Goal: Task Accomplishment & Management: Use online tool/utility

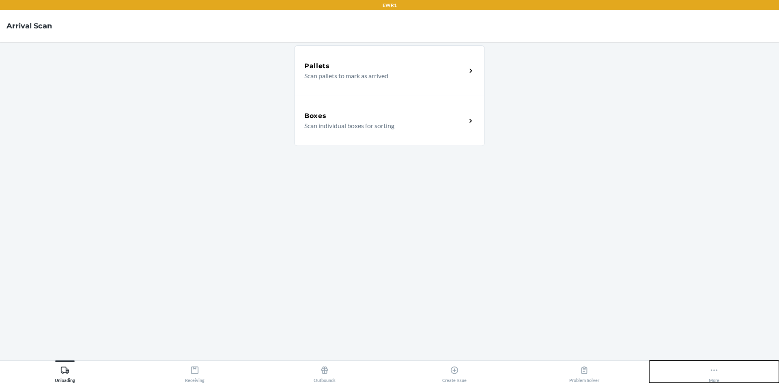
click at [714, 376] on div "More" at bounding box center [714, 373] width 11 height 20
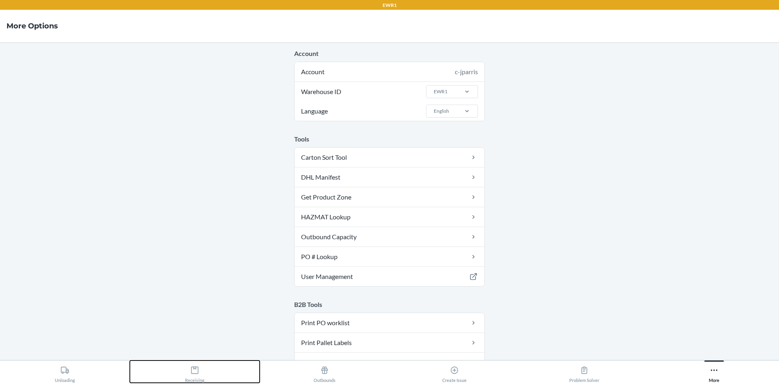
click at [199, 371] on icon at bounding box center [194, 370] width 9 height 9
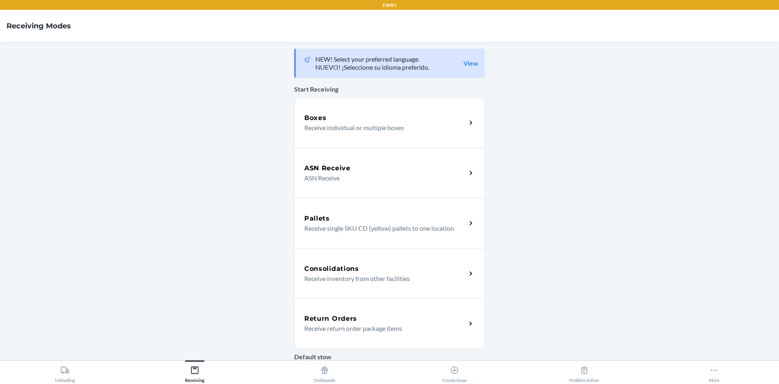
click at [339, 127] on p "Receive individual or multiple boxes" at bounding box center [381, 128] width 155 height 10
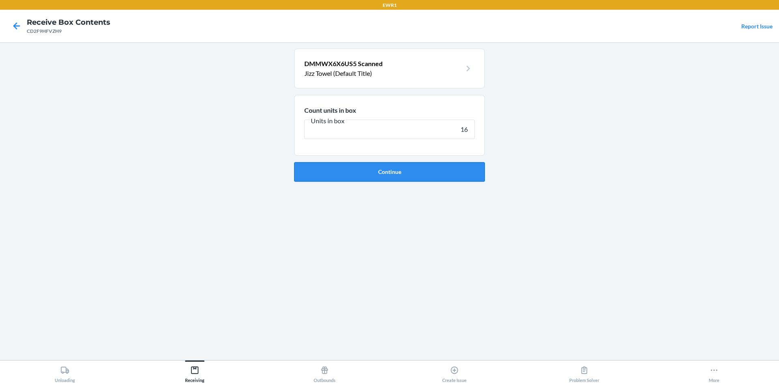
type input "16"
click at [365, 174] on button "Continue" at bounding box center [389, 171] width 191 height 19
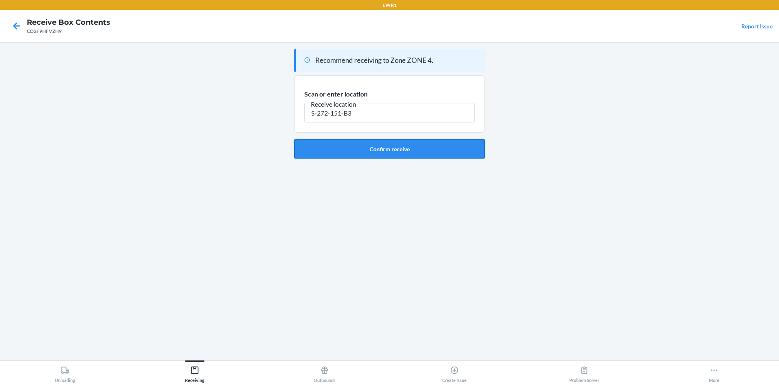
type input "S-272-151-B3"
click at [400, 145] on button "Confirm receive" at bounding box center [389, 148] width 191 height 19
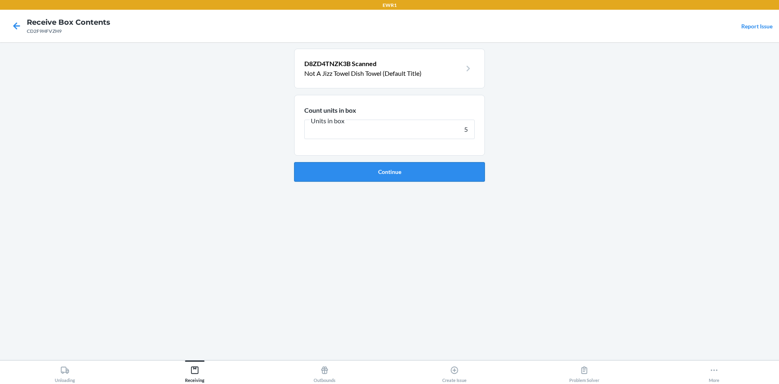
type input "5"
click at [404, 165] on button "Continue" at bounding box center [389, 171] width 191 height 19
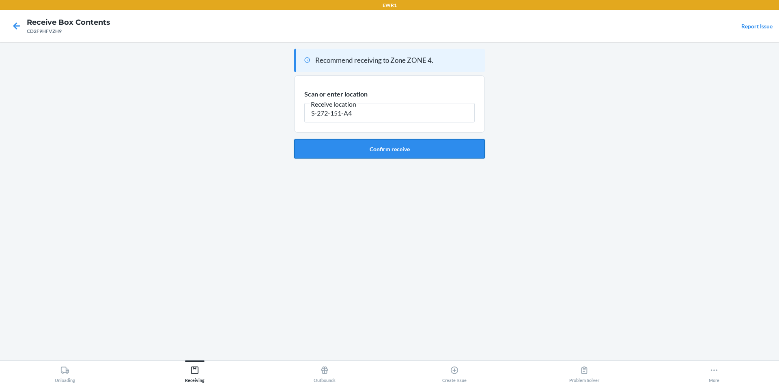
type input "S-272-151-A4"
click at [403, 147] on button "Confirm receive" at bounding box center [389, 148] width 191 height 19
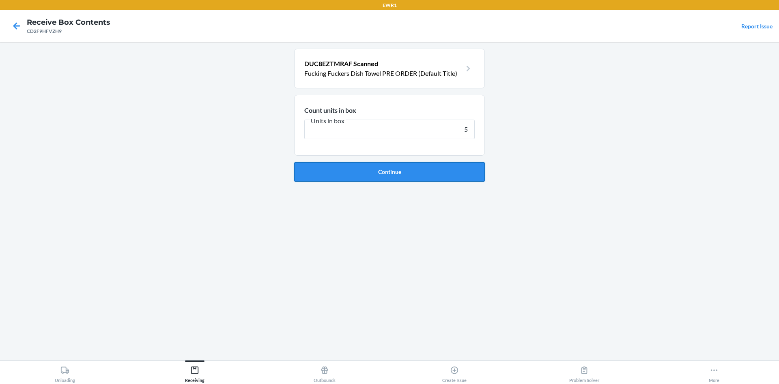
type input "5"
click at [423, 172] on button "Continue" at bounding box center [389, 171] width 191 height 19
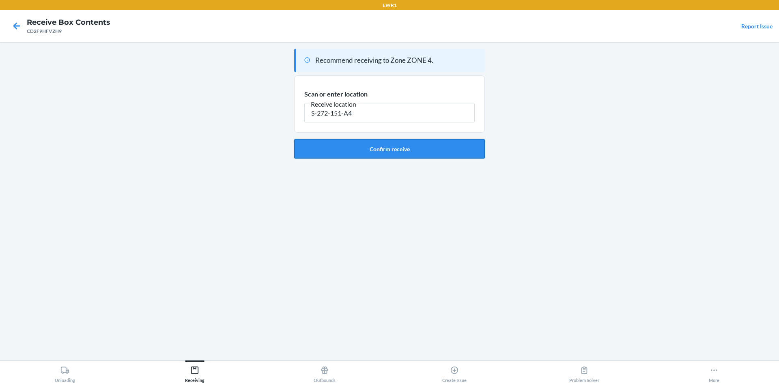
type input "S-272-151-A4"
click at [371, 151] on button "Confirm receive" at bounding box center [389, 148] width 191 height 19
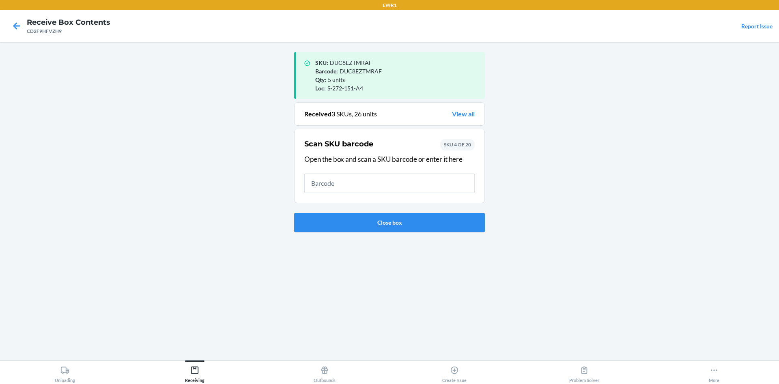
click at [321, 181] on input "text" at bounding box center [389, 183] width 170 height 19
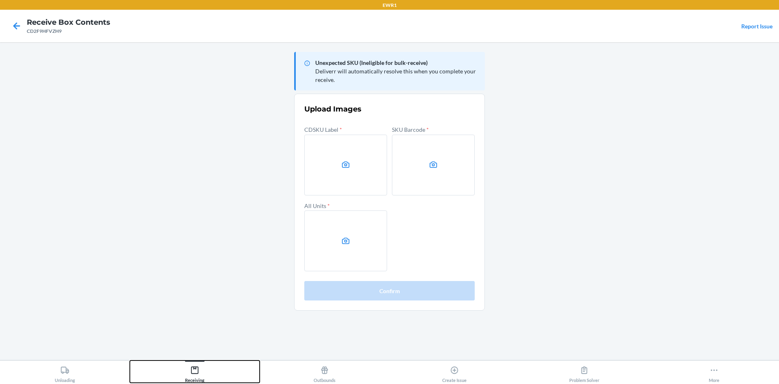
click at [183, 373] on button "Receiving" at bounding box center [195, 372] width 130 height 22
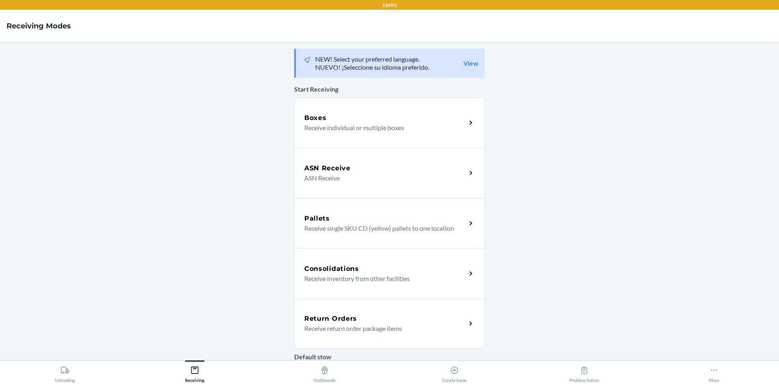
click at [366, 125] on p "Receive individual or multiple boxes" at bounding box center [381, 128] width 155 height 10
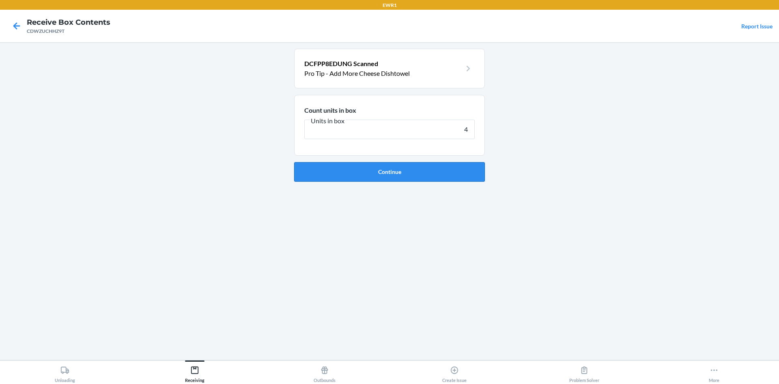
type input "4"
click at [386, 175] on button "Continue" at bounding box center [389, 171] width 191 height 19
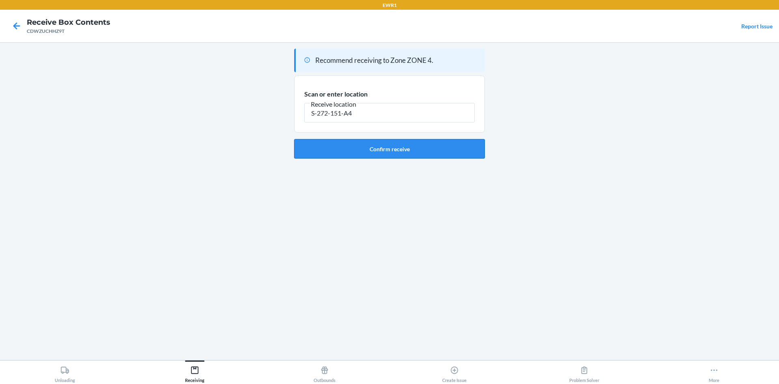
type input "S-272-151-A4"
click at [430, 156] on button "Confirm receive" at bounding box center [389, 148] width 191 height 19
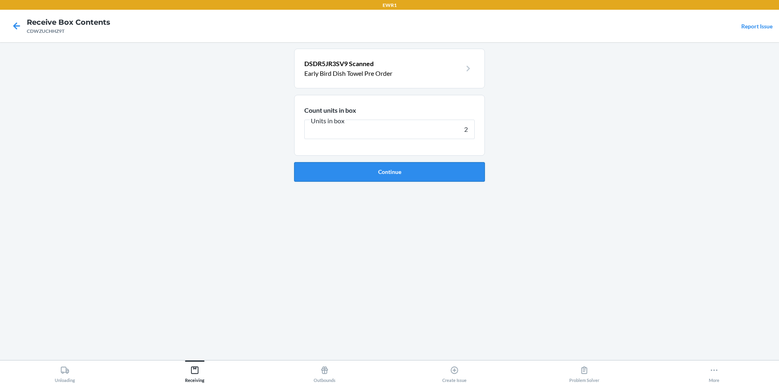
type input "2"
click at [372, 168] on button "Continue" at bounding box center [389, 171] width 191 height 19
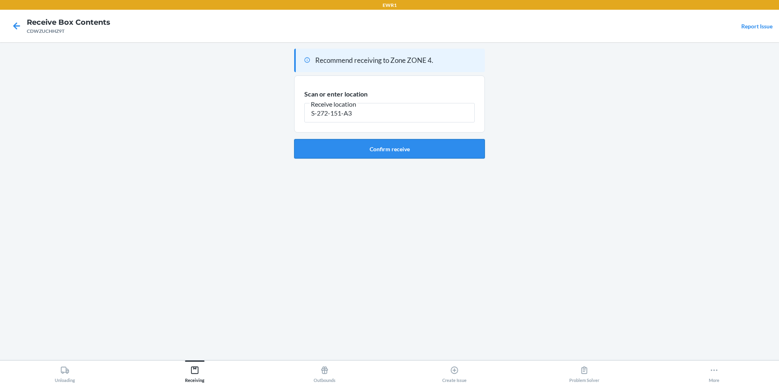
type input "S-272-151-A3"
click at [375, 148] on button "Confirm receive" at bounding box center [389, 148] width 191 height 19
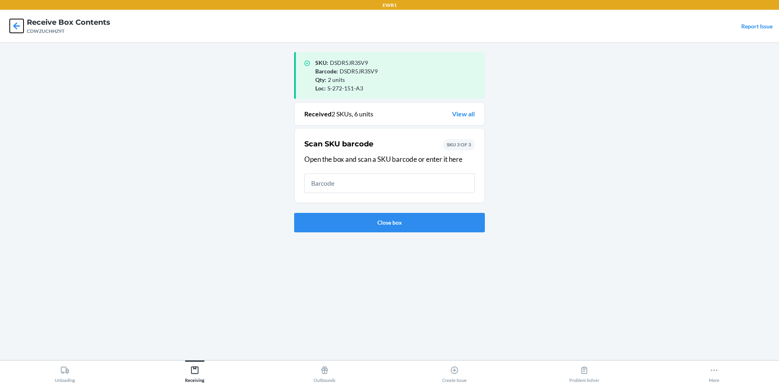
click at [19, 26] on icon at bounding box center [16, 25] width 7 height 7
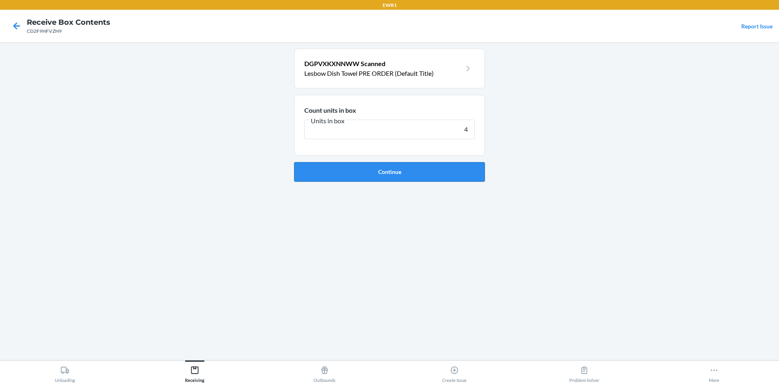
type input "4"
click at [408, 168] on button "Continue" at bounding box center [389, 171] width 191 height 19
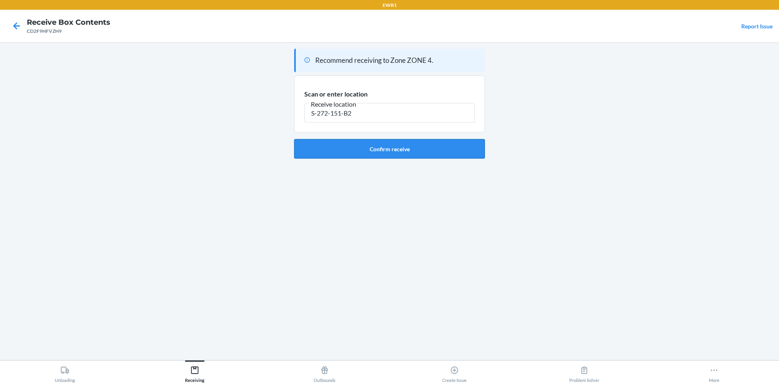
type input "S-272-151-B2"
click at [461, 152] on button "Confirm receive" at bounding box center [389, 148] width 191 height 19
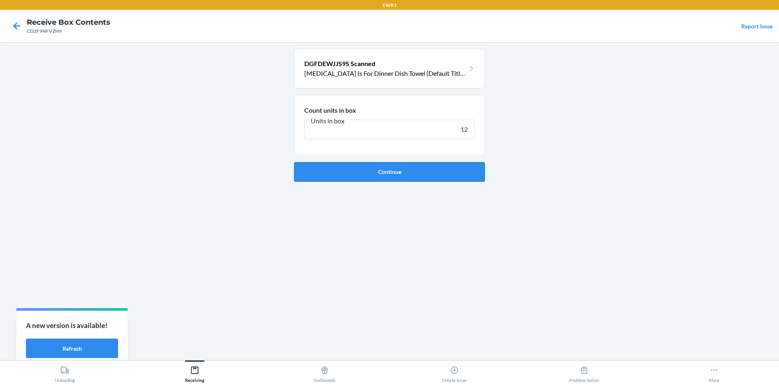
type input "12"
click at [445, 166] on button "Continue" at bounding box center [389, 171] width 191 height 19
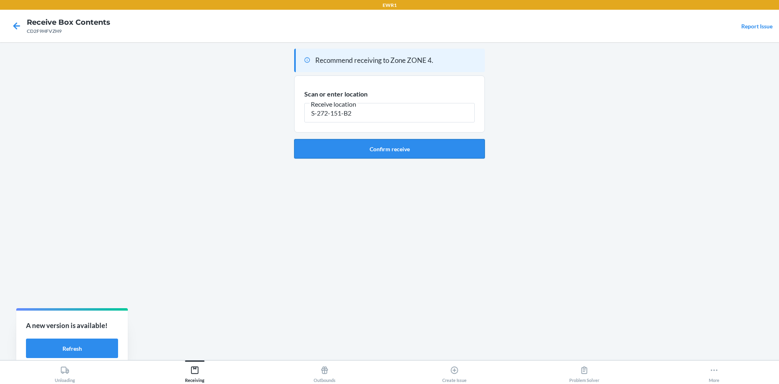
type input "S-272-151-B2"
click at [421, 143] on button "Confirm receive" at bounding box center [389, 148] width 191 height 19
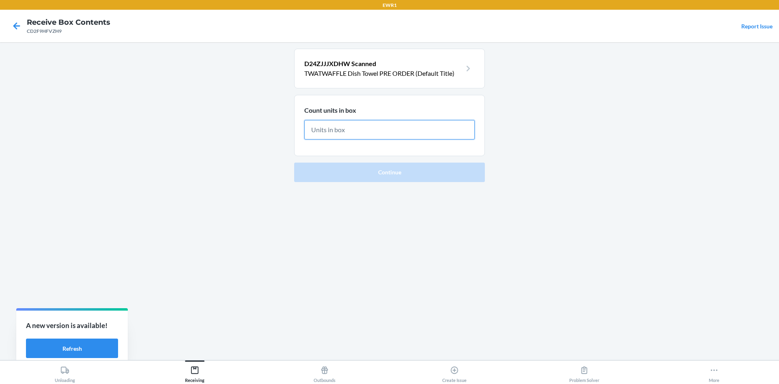
type input "3"
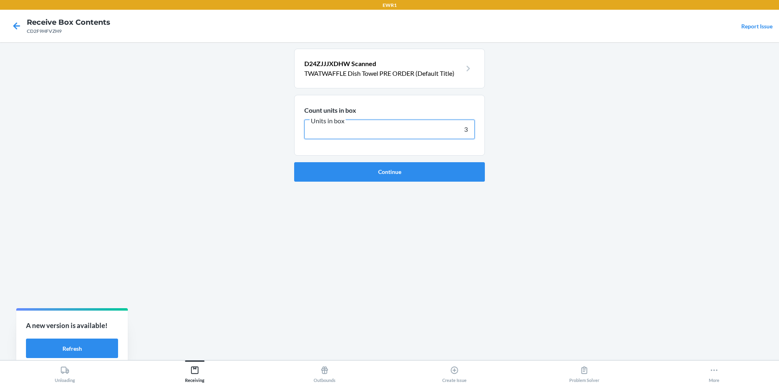
click button "Continue" at bounding box center [389, 171] width 191 height 19
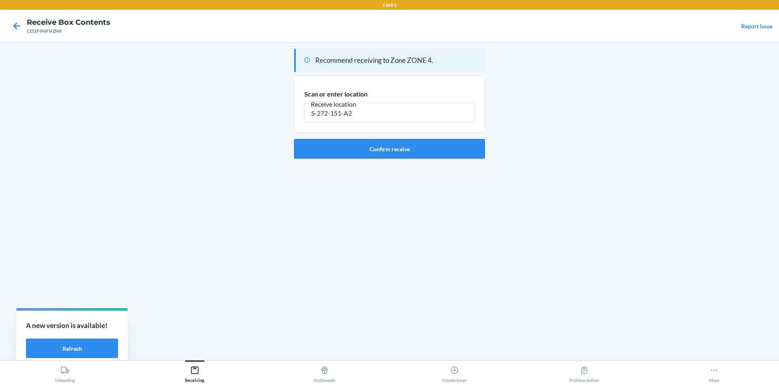
type input "S-272-151-A2"
click at [419, 151] on button "Confirm receive" at bounding box center [389, 148] width 191 height 19
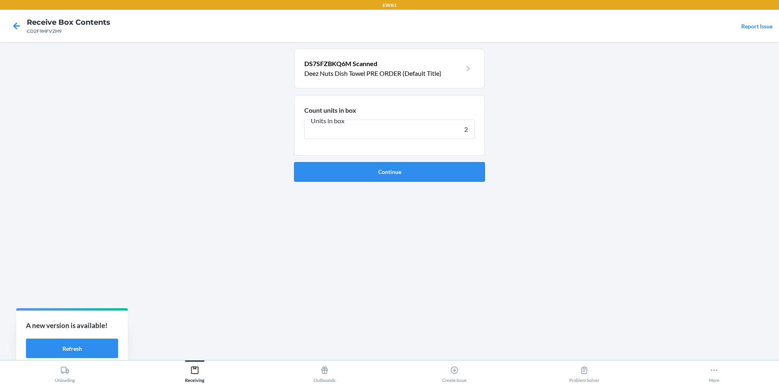
type input "2"
click at [365, 169] on button "Continue" at bounding box center [389, 171] width 191 height 19
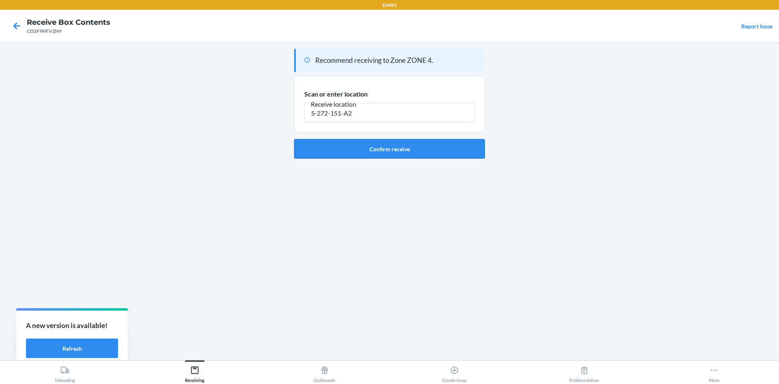
type input "S-272-151-A2"
click at [382, 153] on button "Confirm receive" at bounding box center [389, 148] width 191 height 19
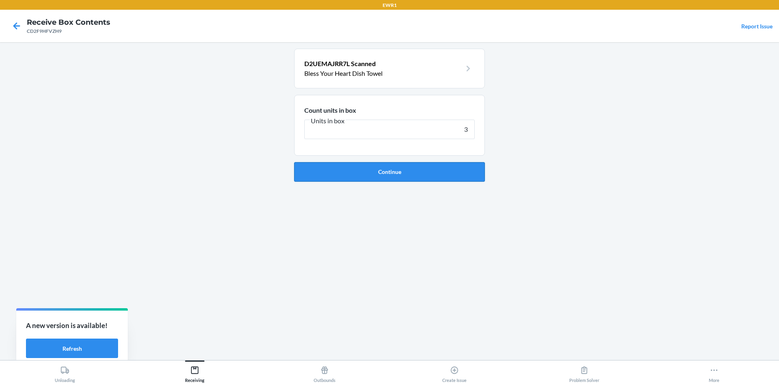
type input "3"
click at [391, 177] on button "Continue" at bounding box center [389, 171] width 191 height 19
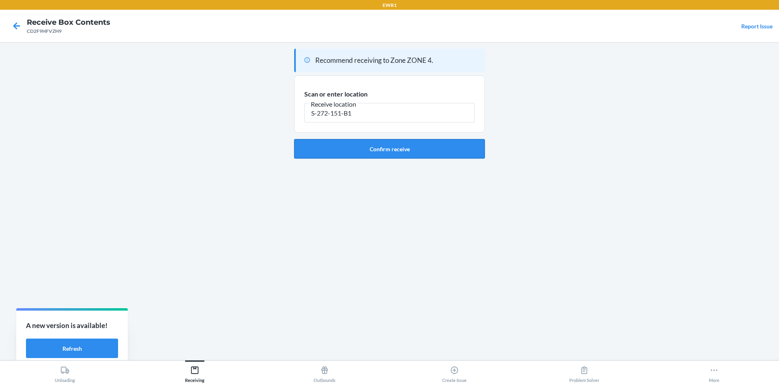
type input "S-272-151-B1"
click at [434, 153] on button "Confirm receive" at bounding box center [389, 148] width 191 height 19
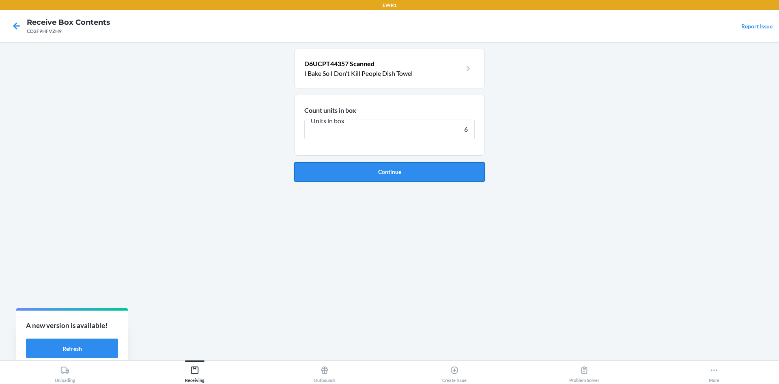
type input "6"
click at [363, 168] on button "Continue" at bounding box center [389, 171] width 191 height 19
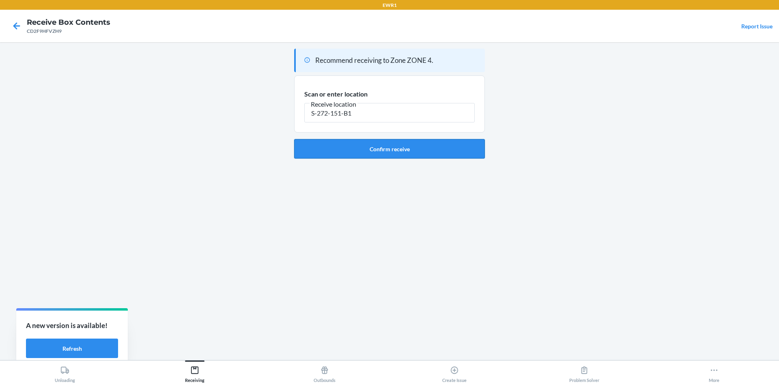
type input "S-272-151-B1"
click at [384, 142] on button "Confirm receive" at bounding box center [389, 148] width 191 height 19
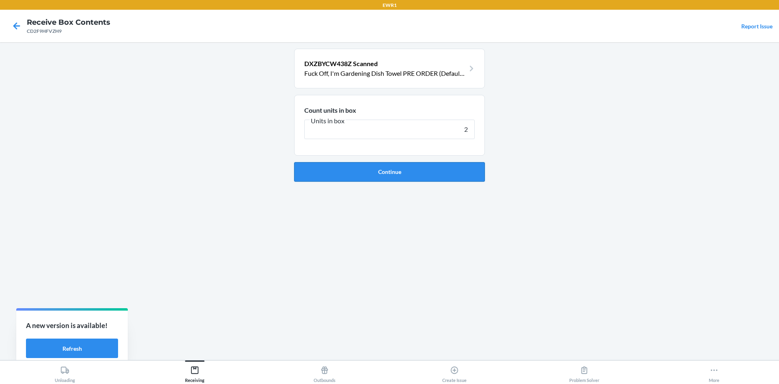
type input "2"
click at [371, 173] on button "Continue" at bounding box center [389, 171] width 191 height 19
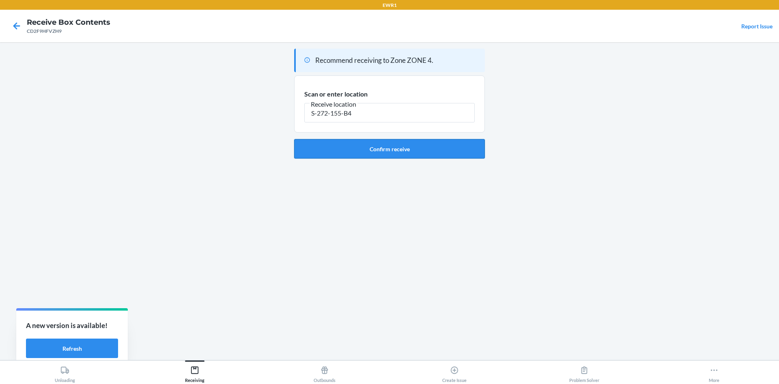
type input "S-272-155-B4"
click at [378, 149] on button "Confirm receive" at bounding box center [389, 148] width 191 height 19
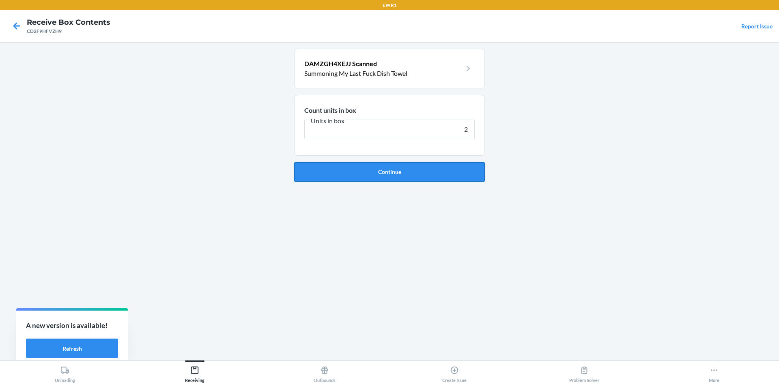
type input "2"
click at [377, 163] on button "Continue" at bounding box center [389, 171] width 191 height 19
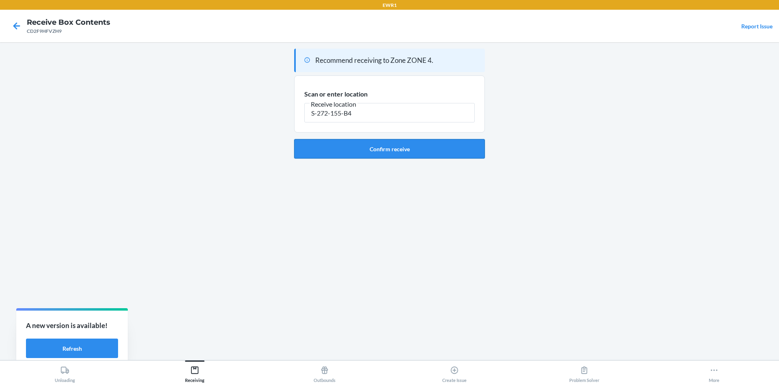
type input "S-272-155-B4"
click at [380, 153] on button "Confirm receive" at bounding box center [389, 148] width 191 height 19
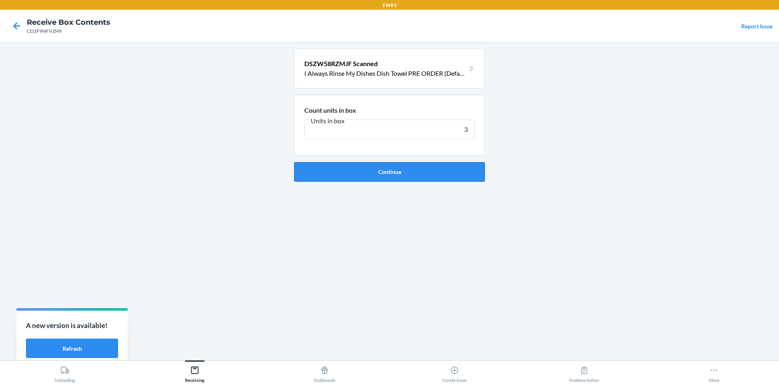
type input "3"
click at [403, 177] on button "Continue" at bounding box center [389, 171] width 191 height 19
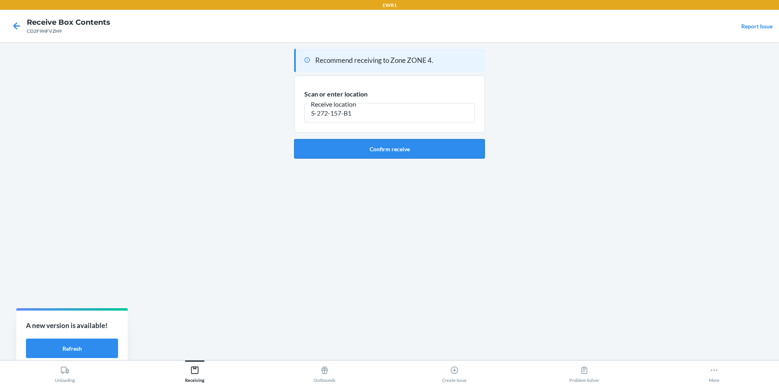
type input "S-272-157-B1"
click at [410, 142] on button "Confirm receive" at bounding box center [389, 148] width 191 height 19
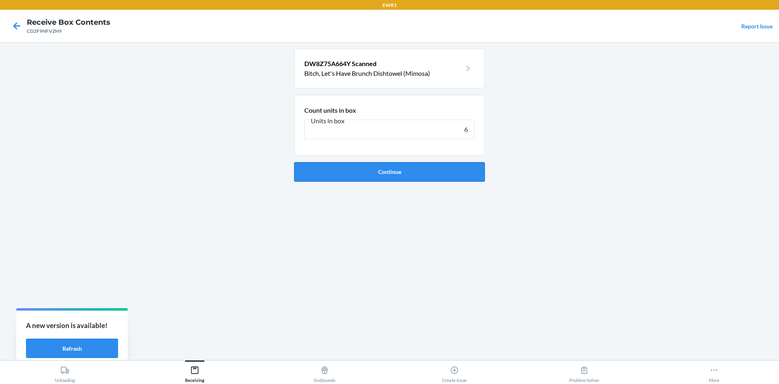
type input "6"
click at [362, 171] on button "Continue" at bounding box center [389, 171] width 191 height 19
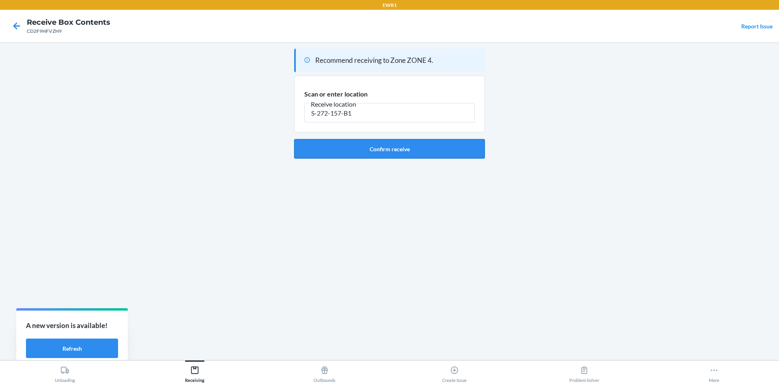
type input "S-272-157-B1"
click at [382, 148] on button "Confirm receive" at bounding box center [389, 148] width 191 height 19
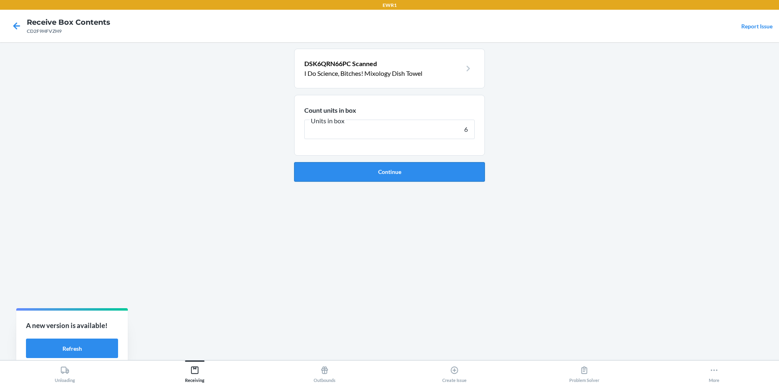
type input "6"
click at [361, 179] on button "Continue" at bounding box center [389, 171] width 191 height 19
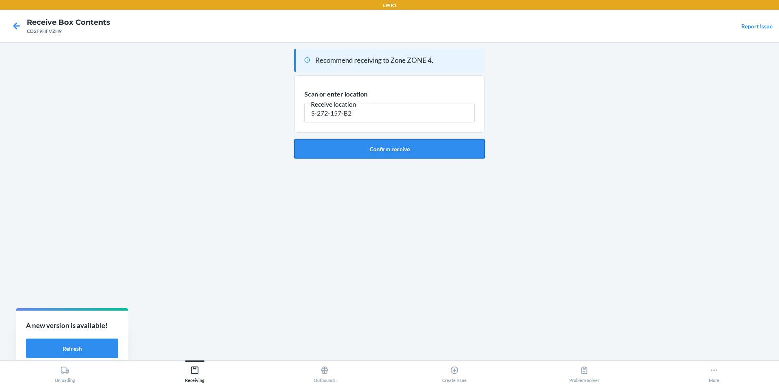
type input "S-272-157-B2"
click at [382, 154] on button "Confirm receive" at bounding box center [389, 148] width 191 height 19
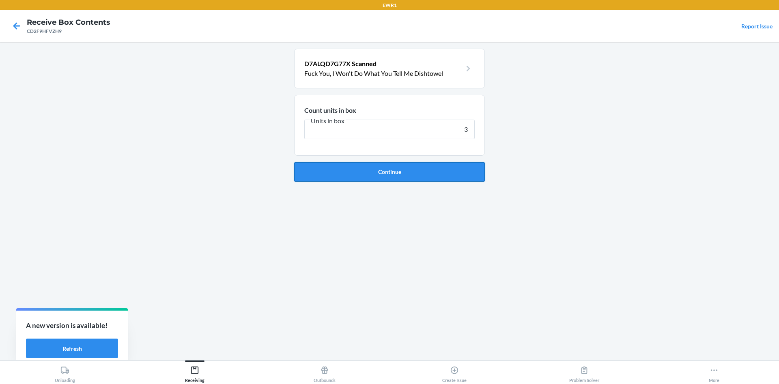
type input "3"
click at [393, 166] on button "Continue" at bounding box center [389, 171] width 191 height 19
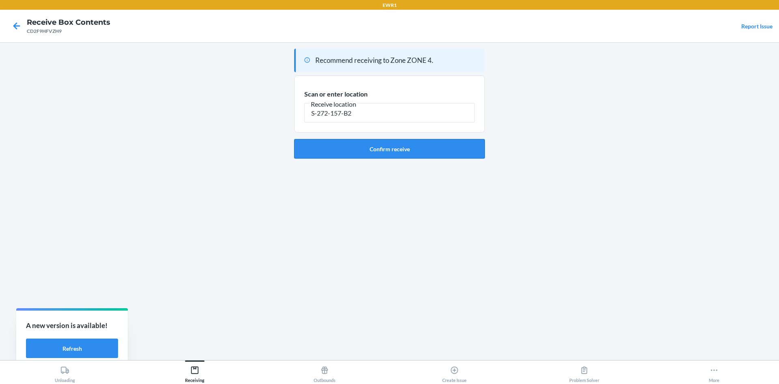
type input "S-272-157-B2"
click at [393, 155] on button "Confirm receive" at bounding box center [389, 148] width 191 height 19
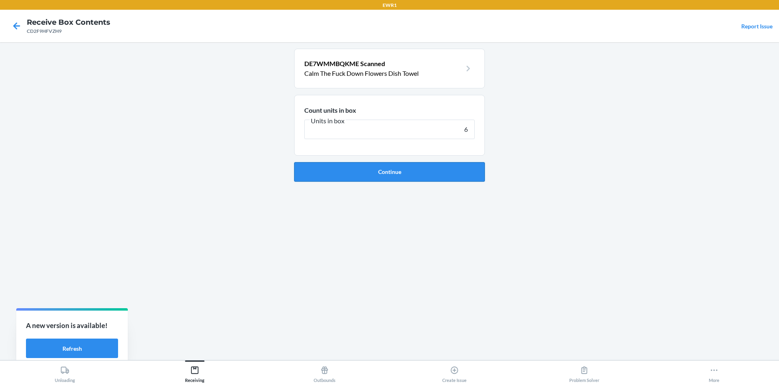
type input "6"
click at [381, 168] on button "Continue" at bounding box center [389, 171] width 191 height 19
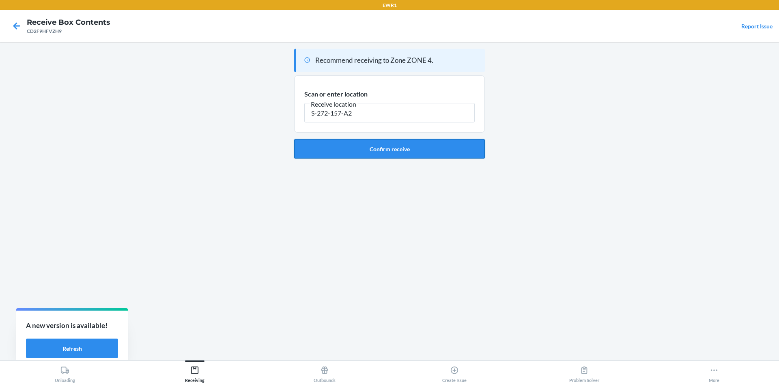
type input "S-272-157-A2"
click at [362, 145] on button "Confirm receive" at bounding box center [389, 148] width 191 height 19
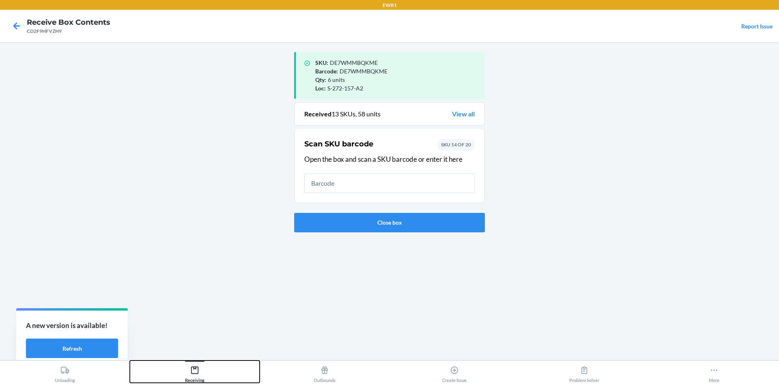
click at [204, 376] on div "Receiving" at bounding box center [194, 373] width 19 height 20
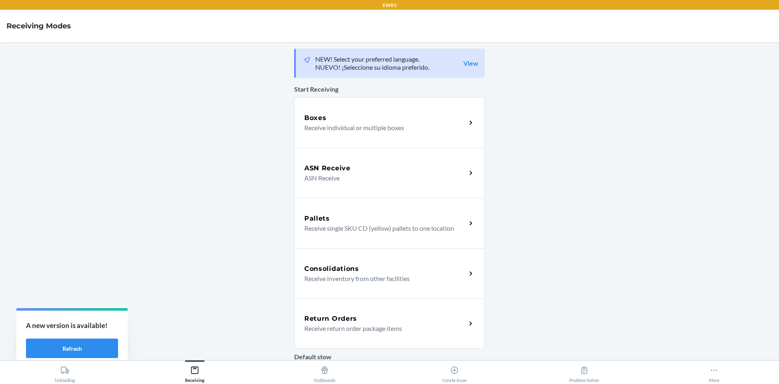
click at [369, 140] on div "Boxes Receive individual or multiple boxes" at bounding box center [389, 122] width 191 height 50
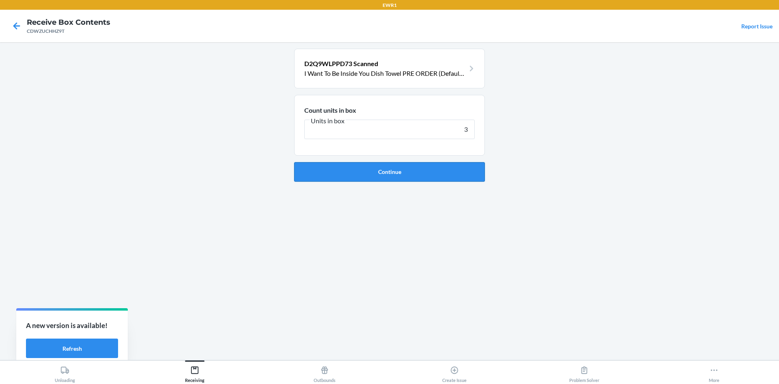
type input "3"
click at [401, 176] on button "Continue" at bounding box center [389, 171] width 191 height 19
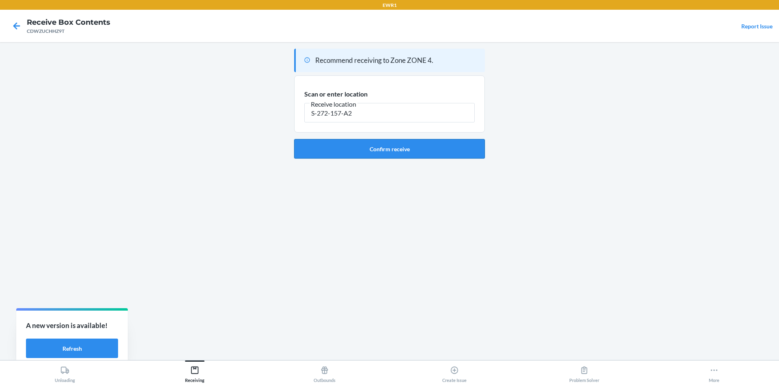
type input "S-272-157-A2"
click at [407, 145] on button "Confirm receive" at bounding box center [389, 148] width 191 height 19
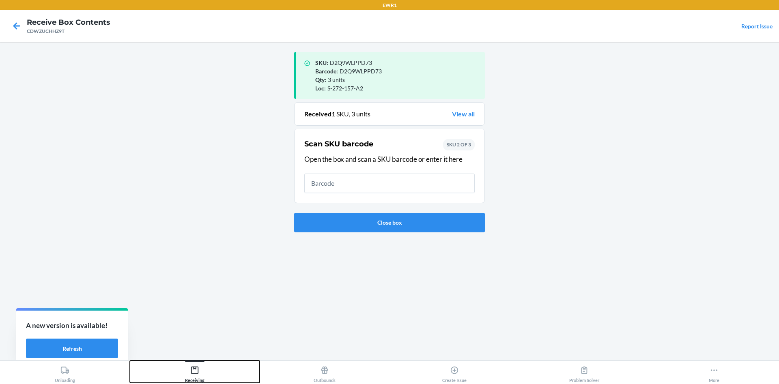
click at [200, 375] on div "Receiving" at bounding box center [194, 373] width 19 height 20
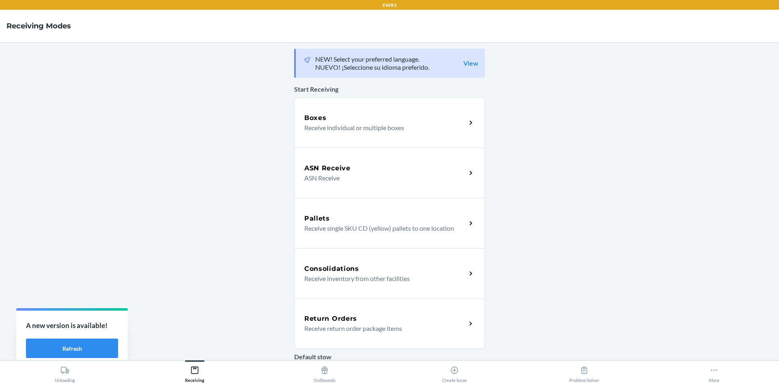
click at [451, 119] on div "Boxes" at bounding box center [385, 118] width 162 height 10
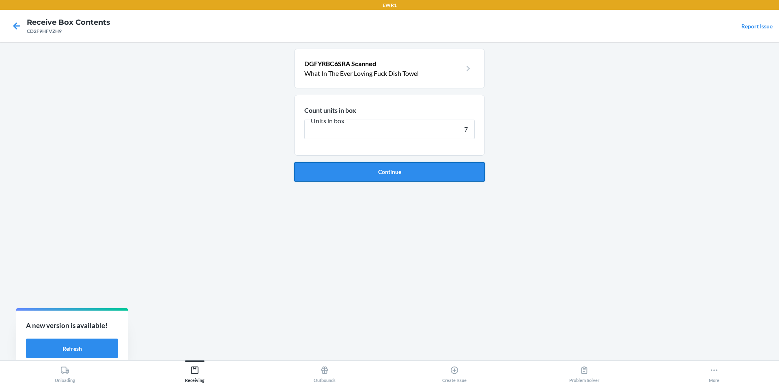
type input "7"
click at [366, 168] on button "Continue" at bounding box center [389, 171] width 191 height 19
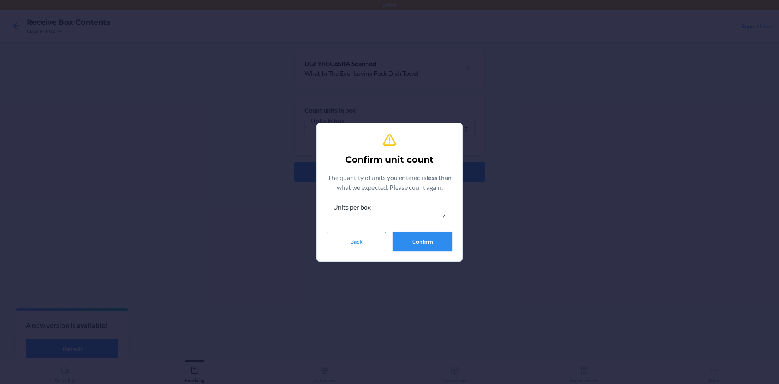
type input "7"
click at [445, 239] on button "Confirm" at bounding box center [423, 241] width 60 height 19
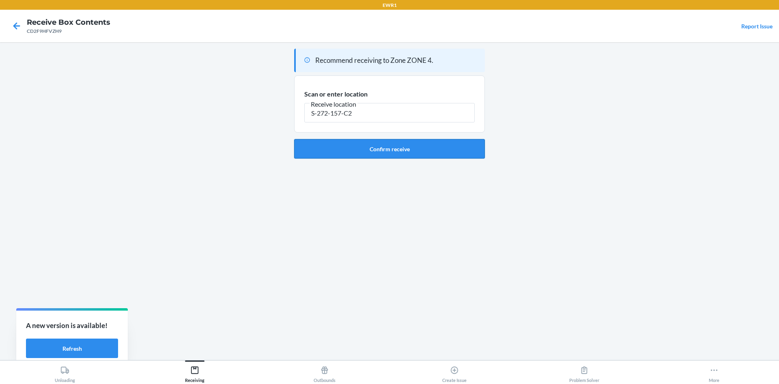
type input "S-272-157-C2"
click at [394, 145] on button "Confirm receive" at bounding box center [389, 148] width 191 height 19
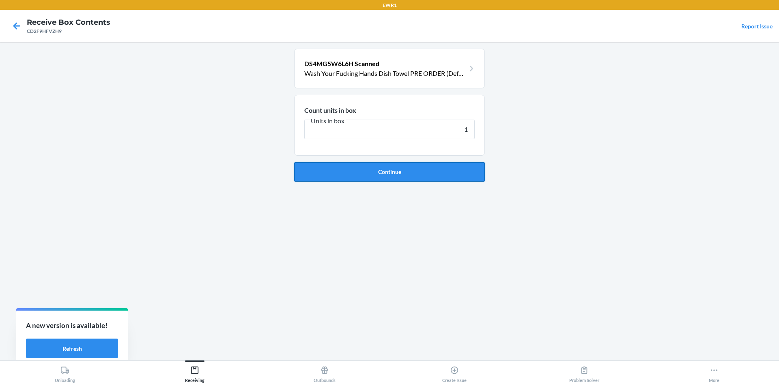
type input "1"
click at [413, 165] on button "Continue" at bounding box center [389, 171] width 191 height 19
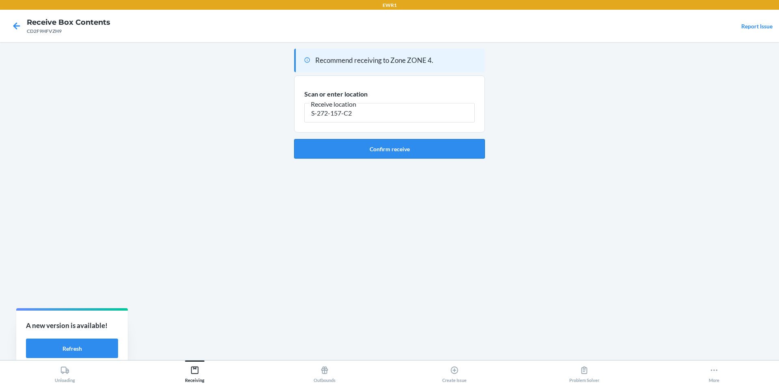
type input "S-272-157-C2"
click at [388, 155] on button "Confirm receive" at bounding box center [389, 148] width 191 height 19
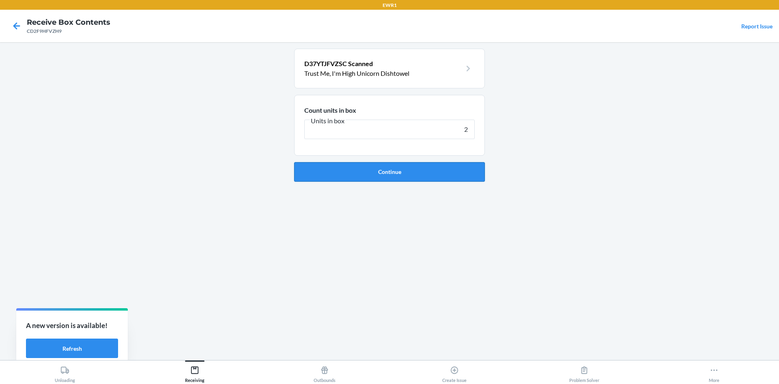
type input "2"
click at [418, 173] on button "Continue" at bounding box center [389, 171] width 191 height 19
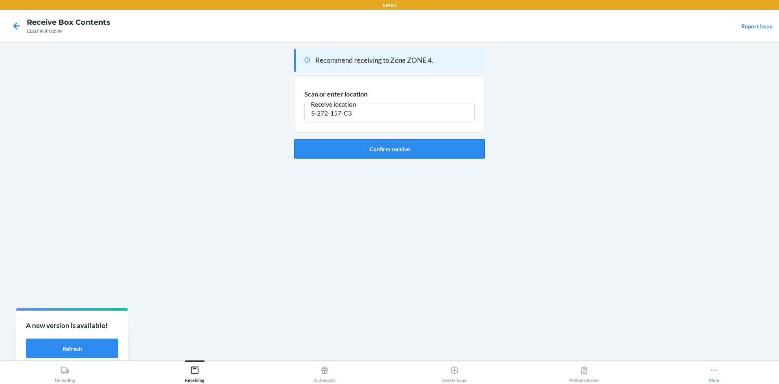
type input "S-272-157-C3"
click at [374, 152] on button "Confirm receive" at bounding box center [389, 148] width 191 height 19
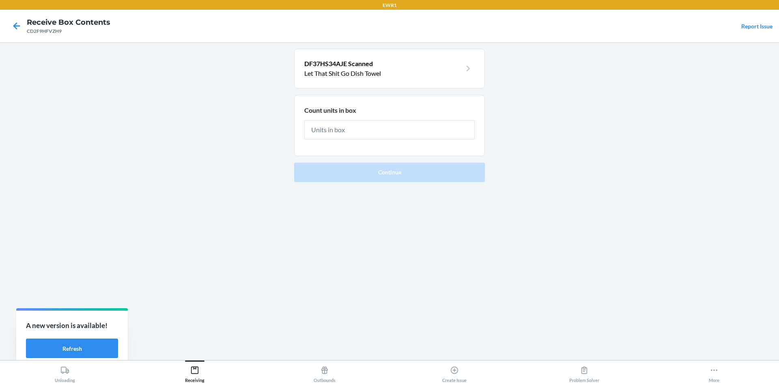
type input "1"
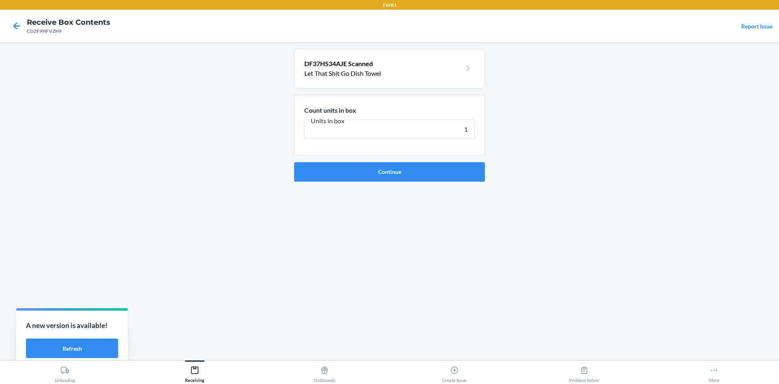
click button "Continue" at bounding box center [389, 171] width 191 height 19
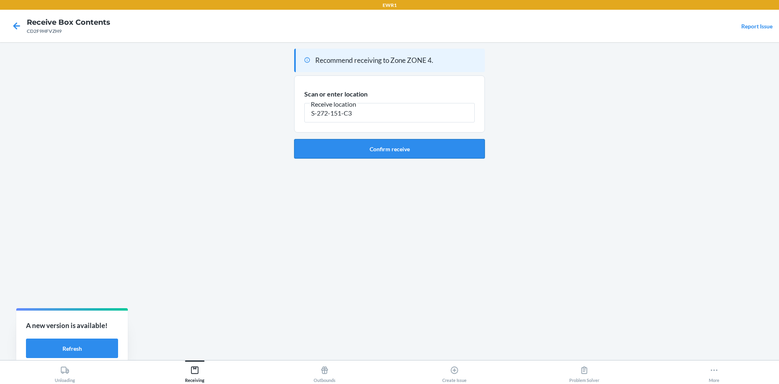
type input "S-272-151-C3"
click at [394, 141] on button "Confirm receive" at bounding box center [389, 148] width 191 height 19
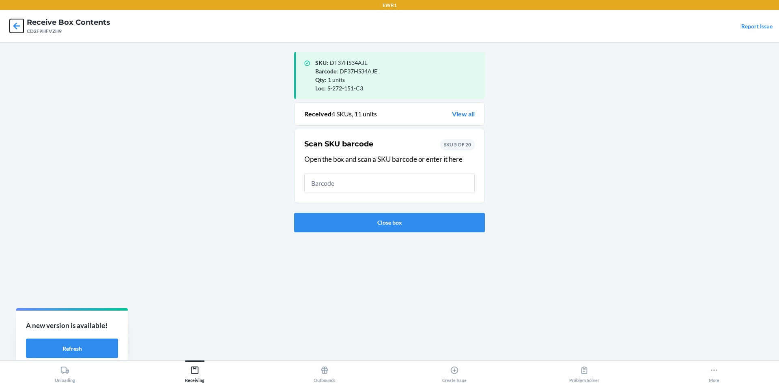
click at [17, 25] on icon at bounding box center [17, 26] width 14 height 14
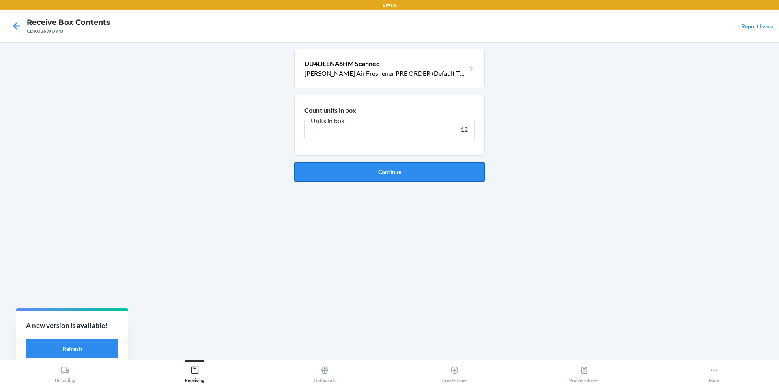
type input "12"
click at [413, 178] on button "Continue" at bounding box center [389, 171] width 191 height 19
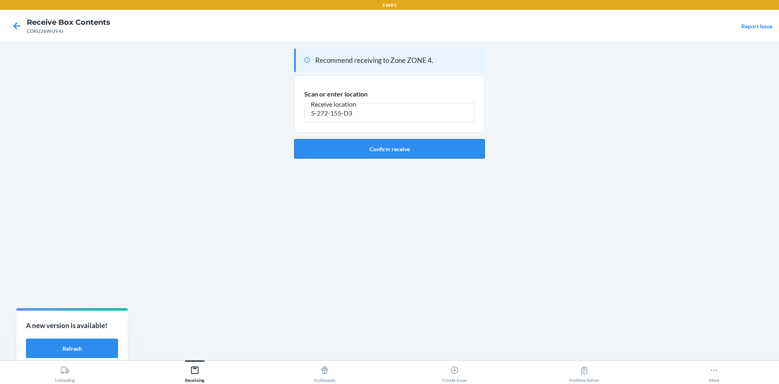
type input "S-272-155-D3"
click at [418, 145] on button "Confirm receive" at bounding box center [389, 148] width 191 height 19
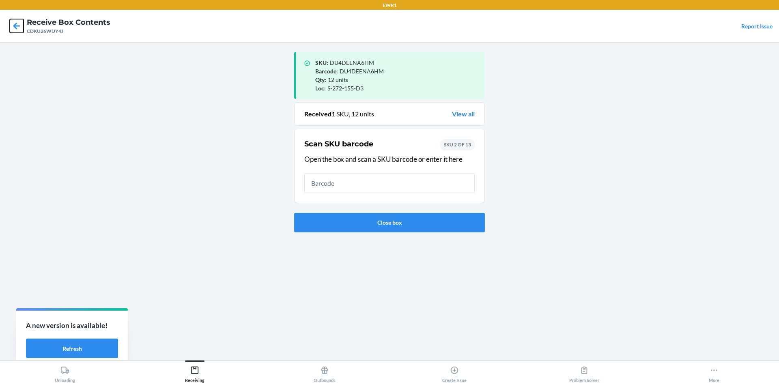
click at [12, 23] on icon at bounding box center [17, 26] width 14 height 14
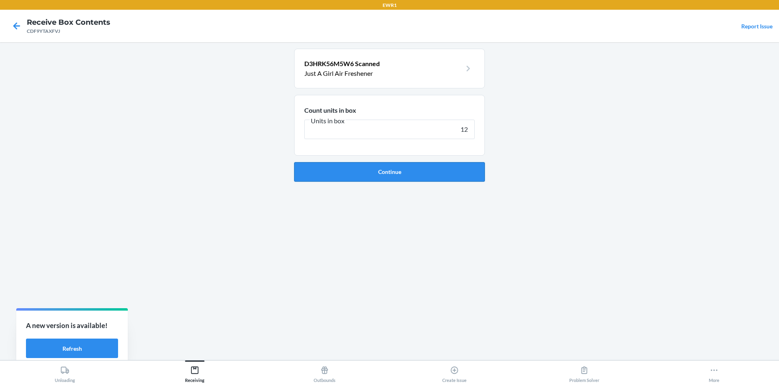
type input "12"
click at [355, 169] on button "Continue" at bounding box center [389, 171] width 191 height 19
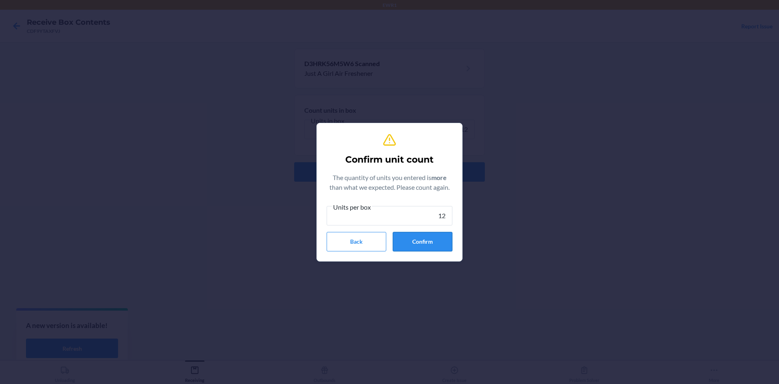
type input "12"
click at [413, 240] on button "Confirm" at bounding box center [423, 241] width 60 height 19
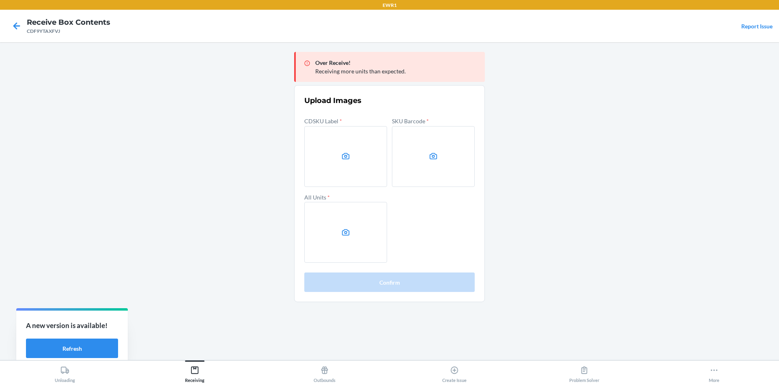
click at [24, 73] on main "Over Receive! Receiving more units than expected. Upload Images CDSKU Label * S…" at bounding box center [389, 201] width 779 height 318
click at [338, 159] on label at bounding box center [345, 156] width 83 height 61
click at [0, 0] on input "file" at bounding box center [0, 0] width 0 height 0
click at [442, 161] on label at bounding box center [433, 156] width 83 height 61
click at [0, 0] on input "file" at bounding box center [0, 0] width 0 height 0
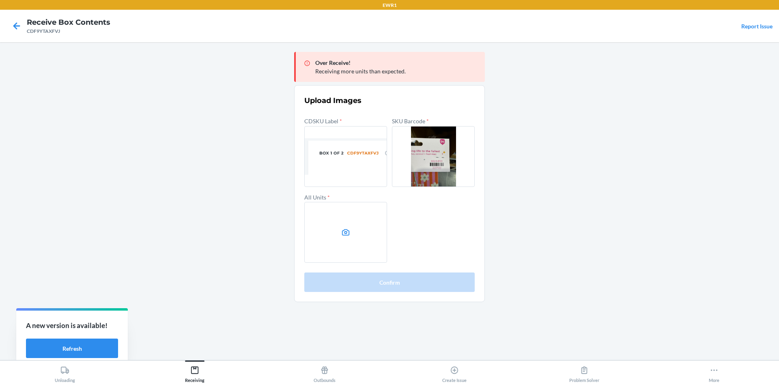
click at [348, 234] on icon at bounding box center [345, 232] width 9 height 9
click at [0, 0] on input "file" at bounding box center [0, 0] width 0 height 0
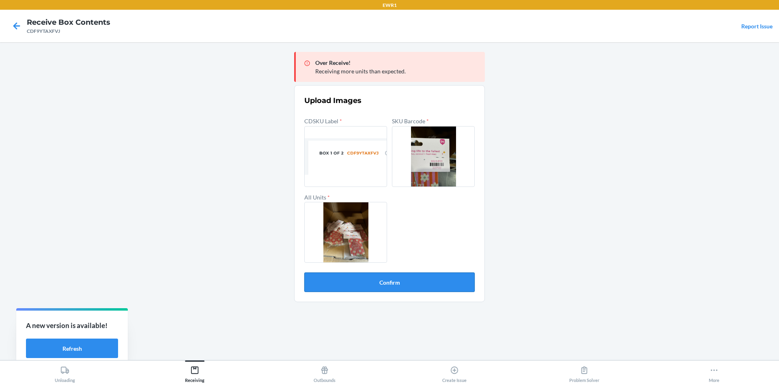
click at [380, 285] on button "Confirm" at bounding box center [389, 282] width 170 height 19
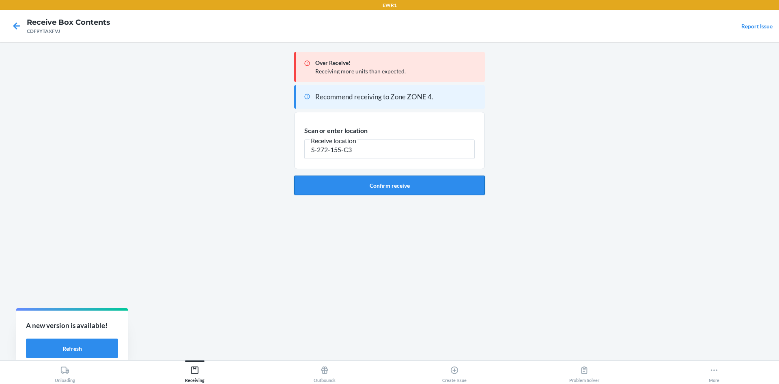
type input "S-272-155-C3"
click at [435, 189] on button "Confirm receive" at bounding box center [389, 185] width 191 height 19
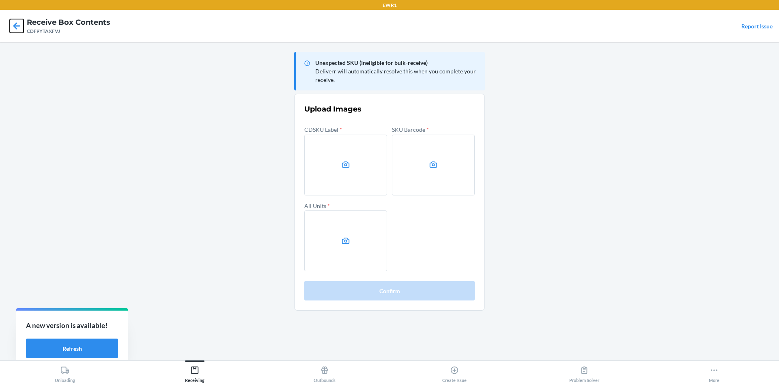
click at [17, 27] on icon at bounding box center [17, 26] width 14 height 14
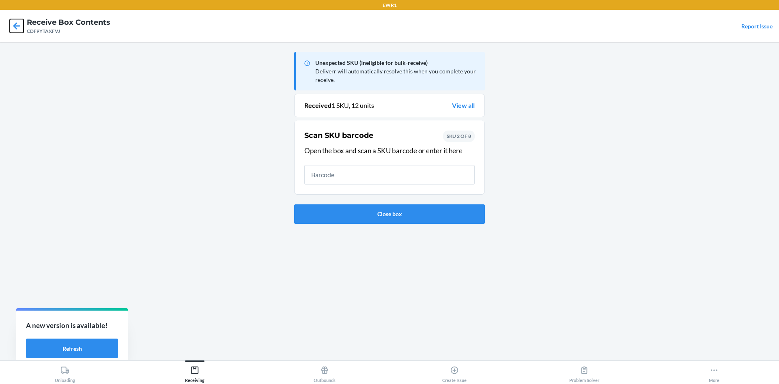
click at [17, 27] on icon at bounding box center [17, 26] width 14 height 14
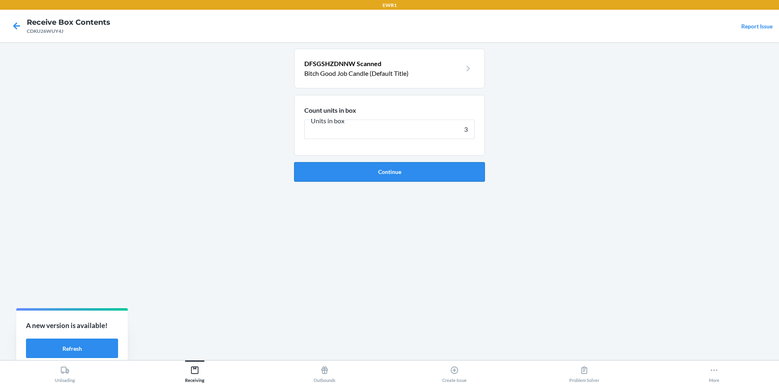
type input "3"
click at [406, 175] on button "Continue" at bounding box center [389, 171] width 191 height 19
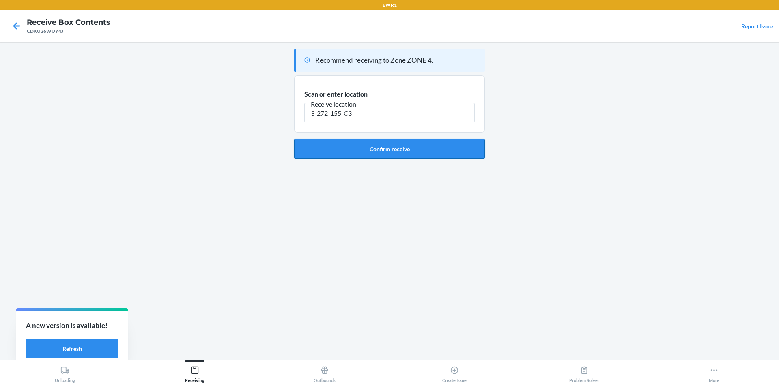
type input "S-272-155-C3"
click at [427, 150] on button "Confirm receive" at bounding box center [389, 148] width 191 height 19
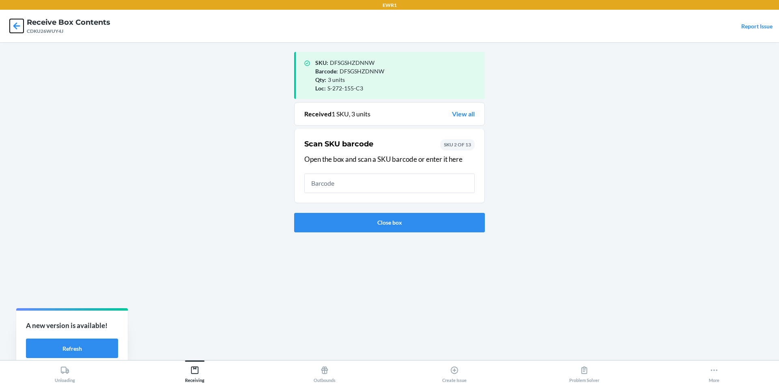
click at [20, 30] on icon at bounding box center [17, 26] width 14 height 14
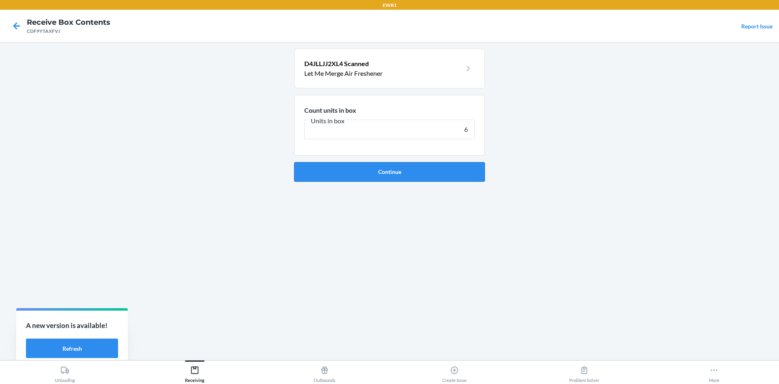
type input "6"
click at [387, 169] on button "Continue" at bounding box center [389, 171] width 191 height 19
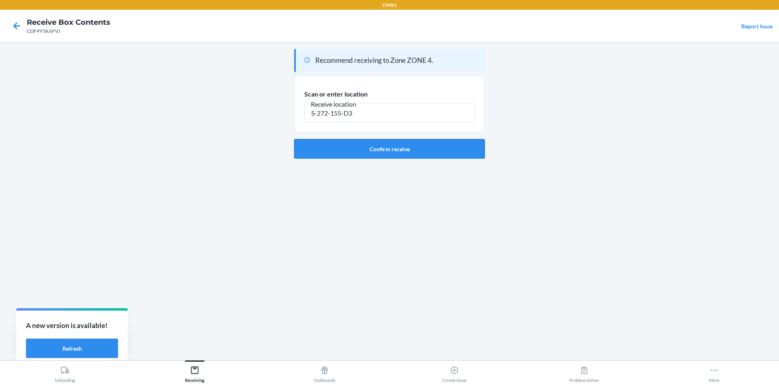
type input "S-272-155-D3"
click at [395, 140] on button "Confirm receive" at bounding box center [389, 148] width 191 height 19
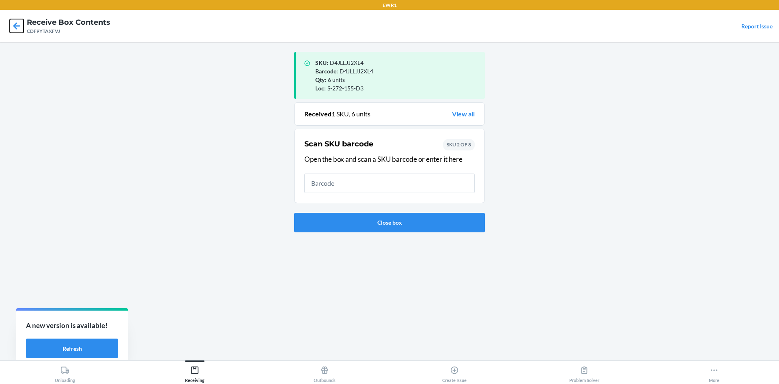
click at [13, 27] on icon at bounding box center [17, 26] width 14 height 14
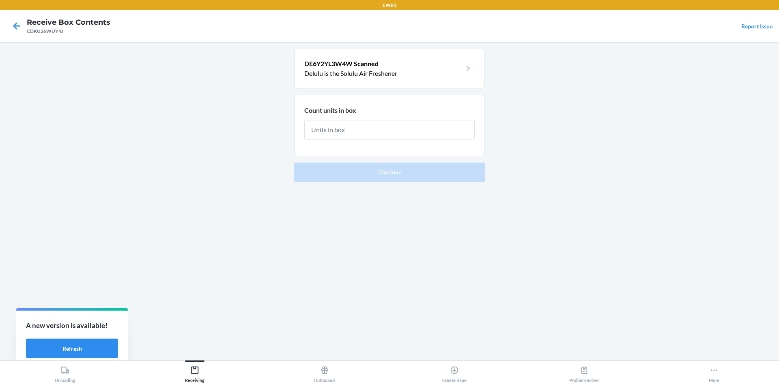
type input "6"
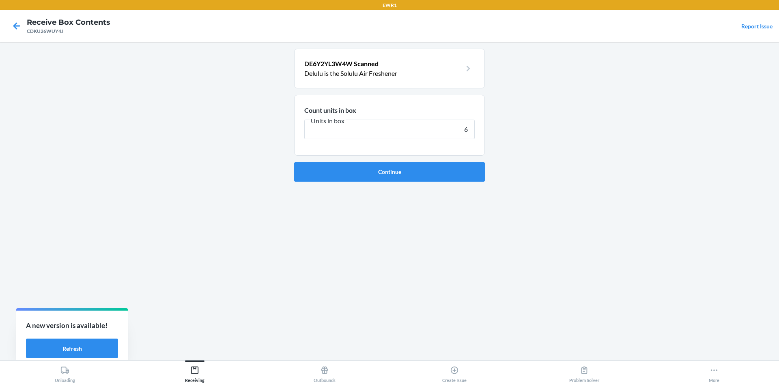
click button "Continue" at bounding box center [389, 171] width 191 height 19
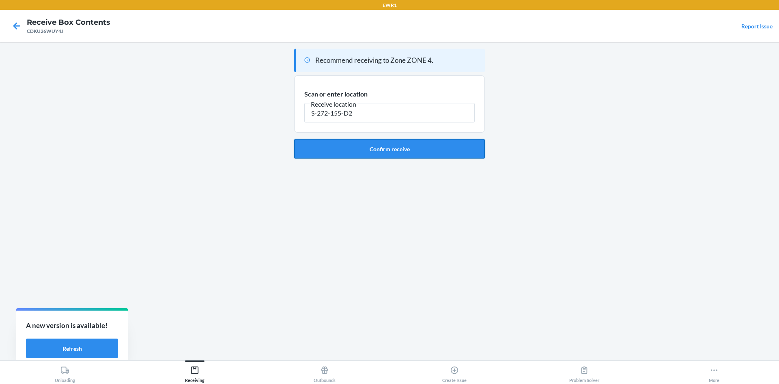
type input "S-272-155-D2"
click at [428, 153] on button "Confirm receive" at bounding box center [389, 148] width 191 height 19
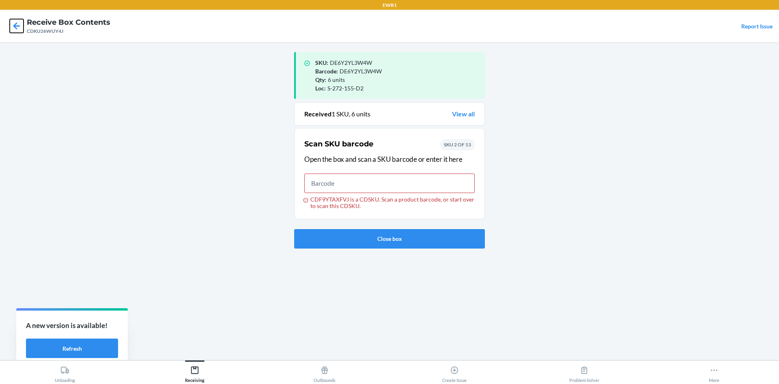
click at [14, 28] on icon at bounding box center [17, 26] width 14 height 14
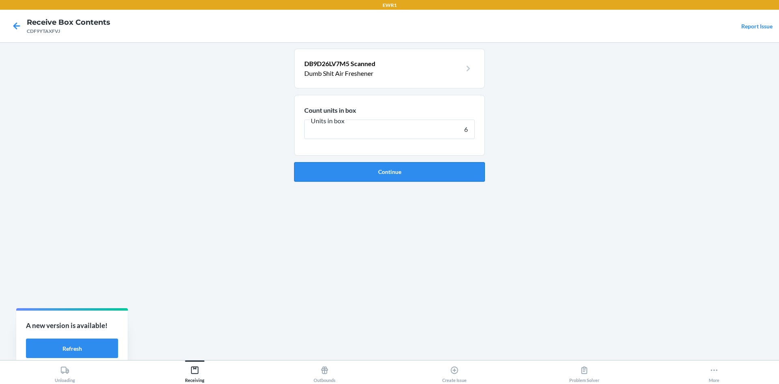
type input "6"
click at [384, 175] on button "Continue" at bounding box center [389, 171] width 191 height 19
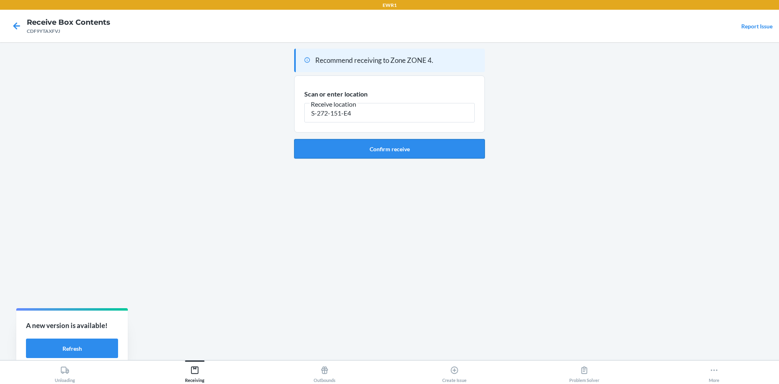
type input "S-272-151-E4"
click at [402, 152] on button "Confirm receive" at bounding box center [389, 148] width 191 height 19
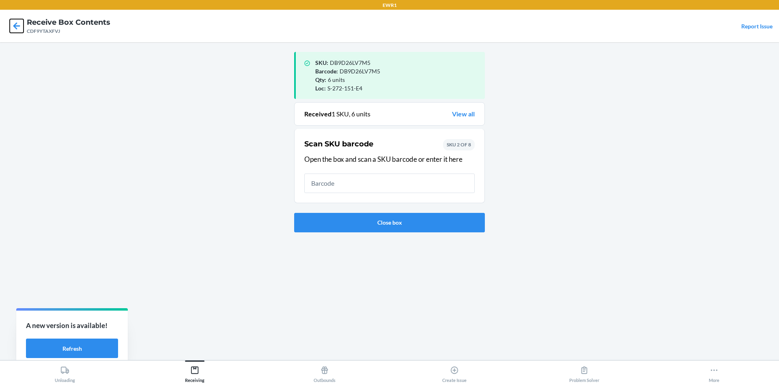
click at [15, 30] on icon at bounding box center [17, 26] width 14 height 14
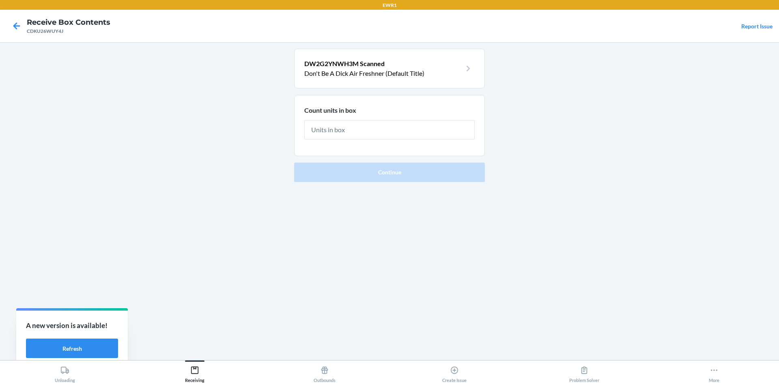
type input "6"
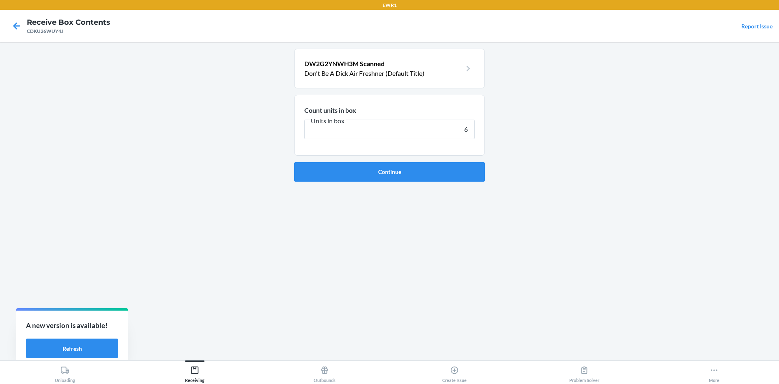
click button "Continue" at bounding box center [389, 171] width 191 height 19
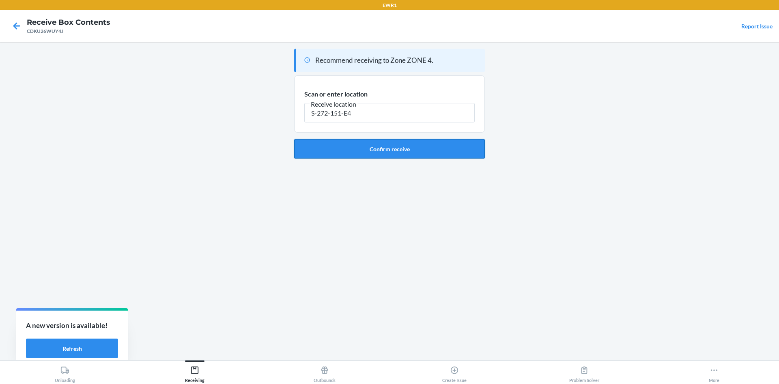
type input "S-272-151-E4"
click at [413, 151] on button "Confirm receive" at bounding box center [389, 148] width 191 height 19
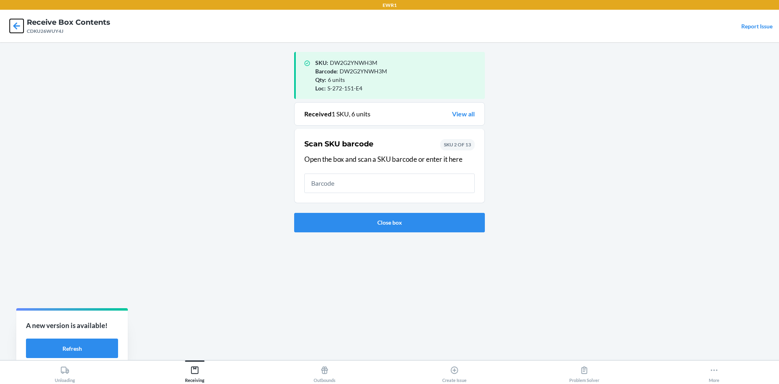
click at [12, 24] on icon at bounding box center [17, 26] width 14 height 14
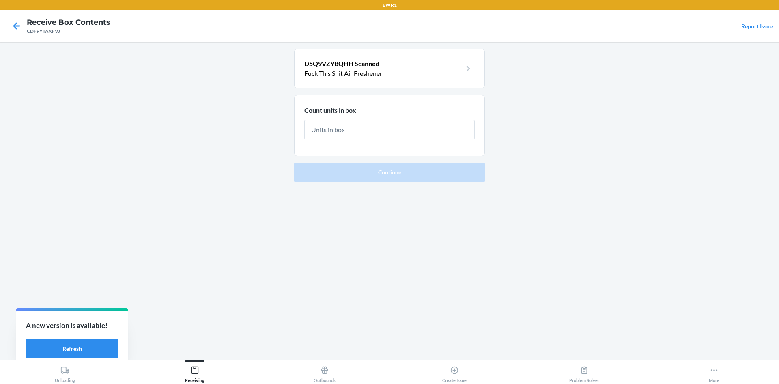
type input "6"
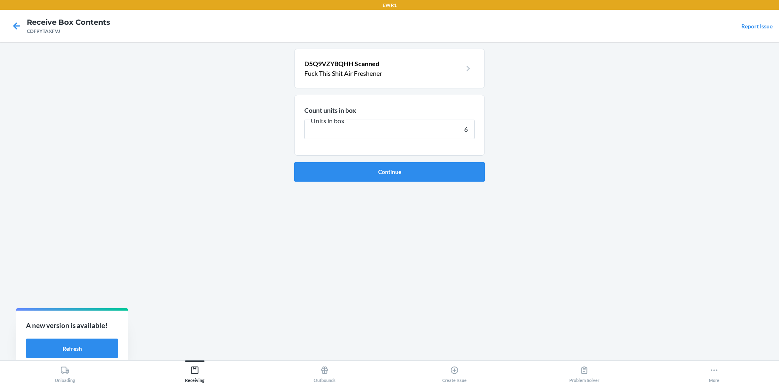
click button "Continue" at bounding box center [389, 171] width 191 height 19
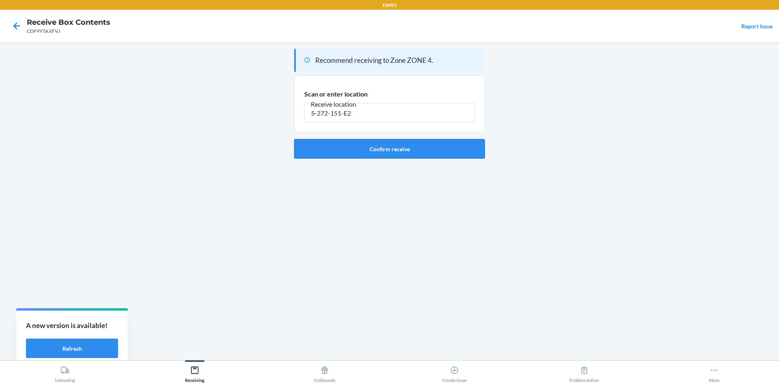
type input "S-272-151-E2"
click at [332, 145] on button "Confirm receive" at bounding box center [389, 148] width 191 height 19
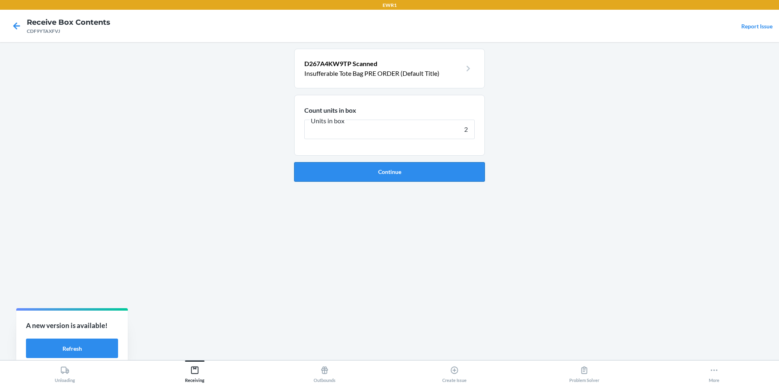
type input "2"
click at [439, 166] on button "Continue" at bounding box center [389, 171] width 191 height 19
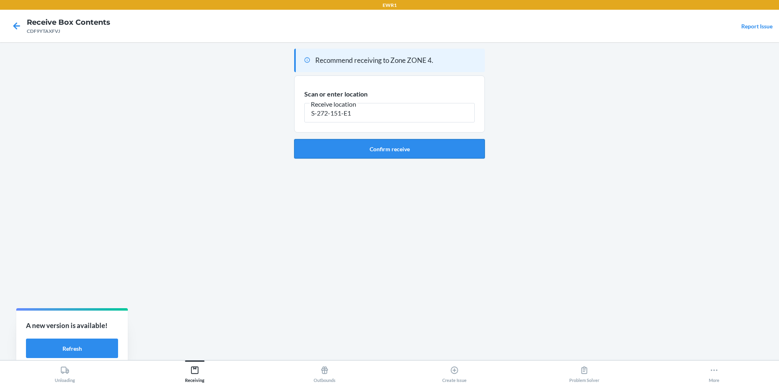
type input "S-272-151-E1"
click at [396, 146] on button "Confirm receive" at bounding box center [389, 148] width 191 height 19
